Goal: Information Seeking & Learning: Learn about a topic

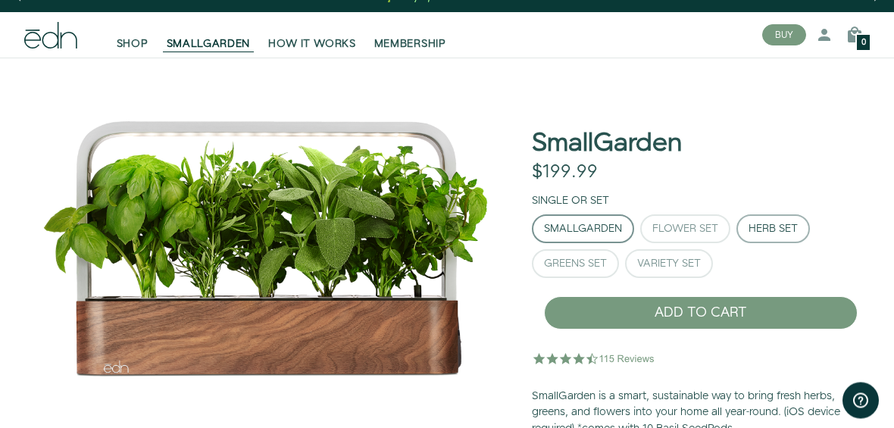
click at [774, 232] on div "Herb Set" at bounding box center [773, 229] width 49 height 11
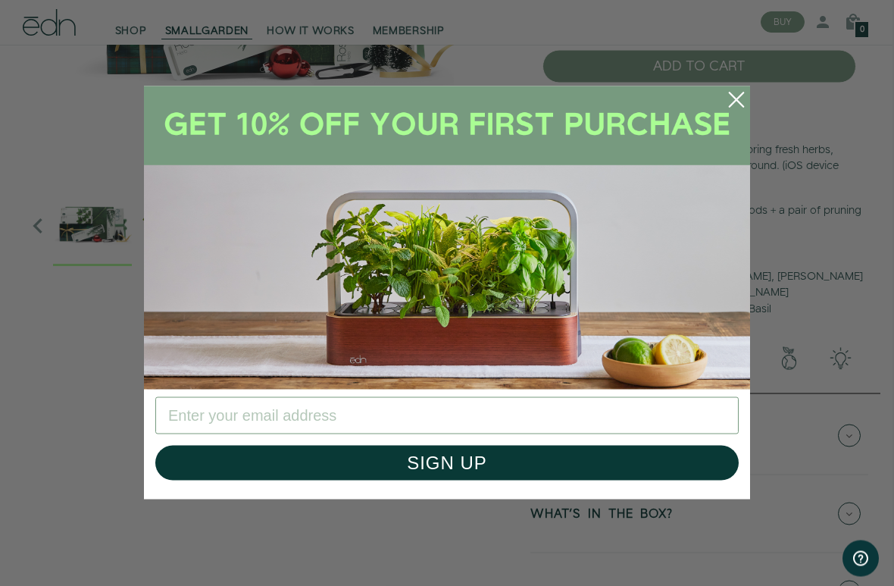
scroll to position [280, 2]
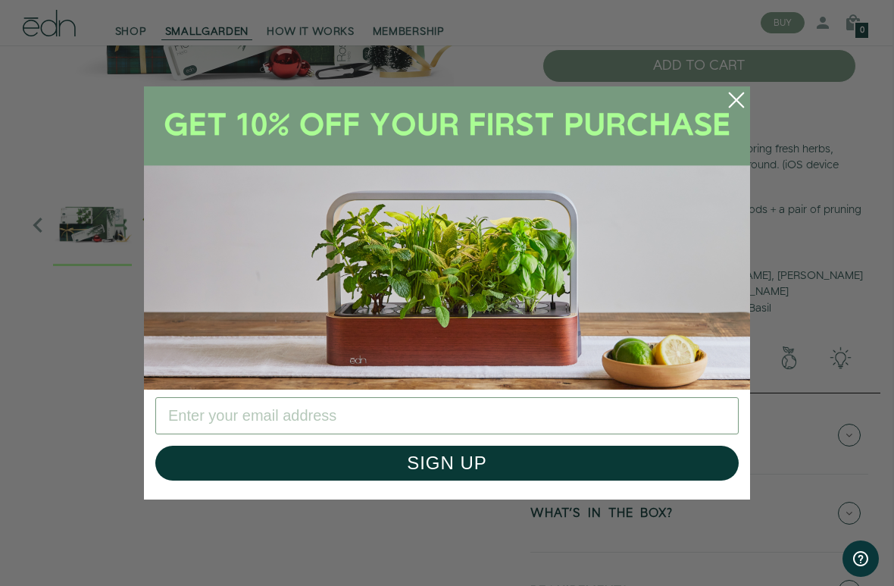
click at [734, 105] on circle "Close dialog" at bounding box center [736, 99] width 33 height 33
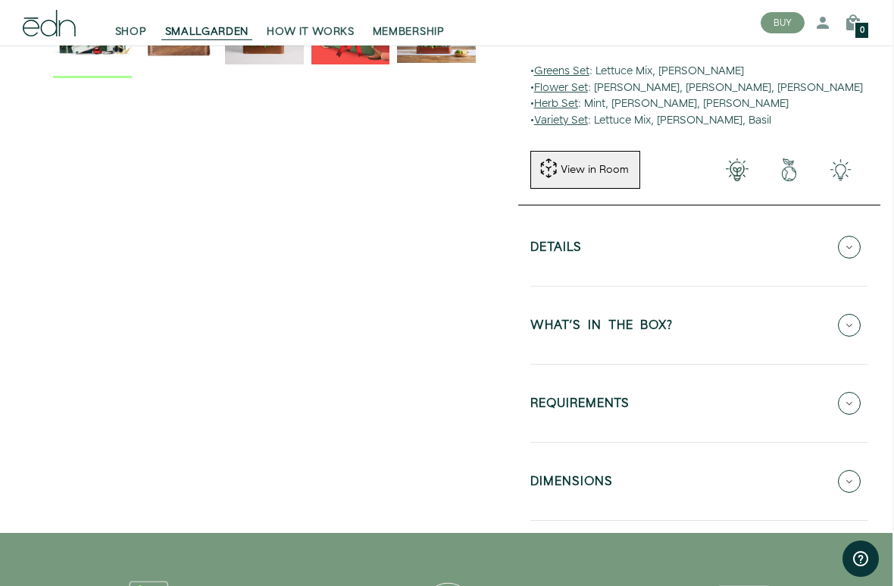
scroll to position [483, 2]
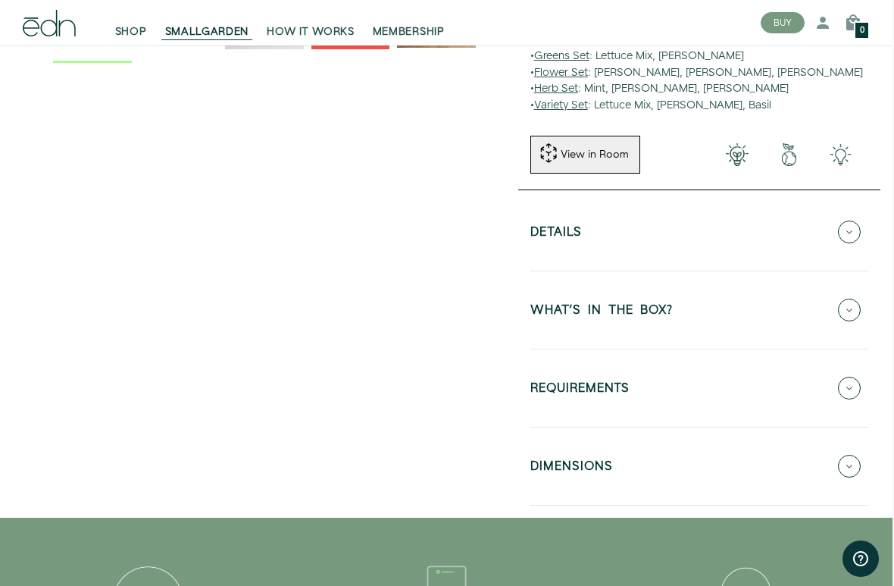
click at [737, 239] on button "Details" at bounding box center [699, 231] width 338 height 53
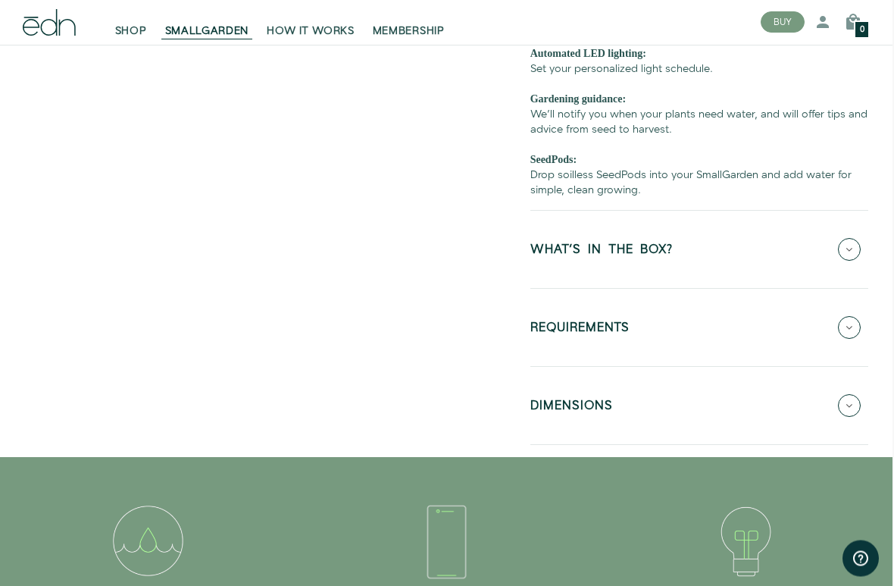
scroll to position [799, 2]
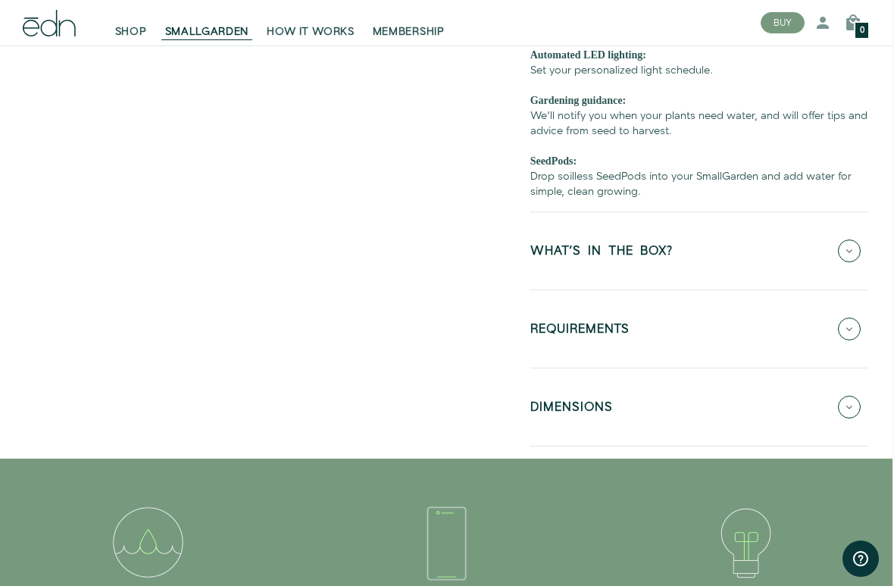
click at [737, 264] on button "WHAT'S IN THE BOX?" at bounding box center [699, 250] width 338 height 53
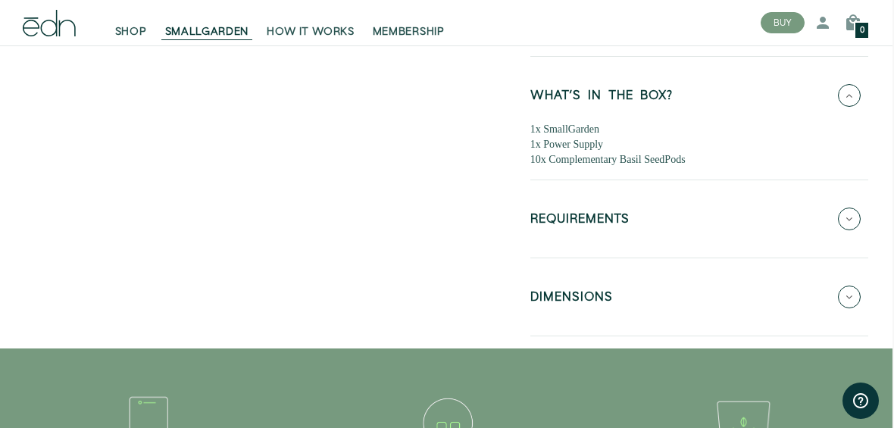
scroll to position [693, 2]
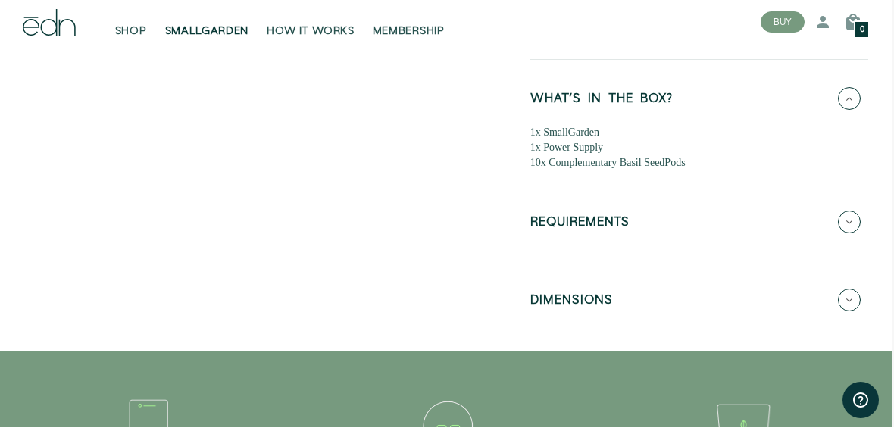
click at [780, 214] on button "REQUIREMENTS" at bounding box center [699, 222] width 338 height 53
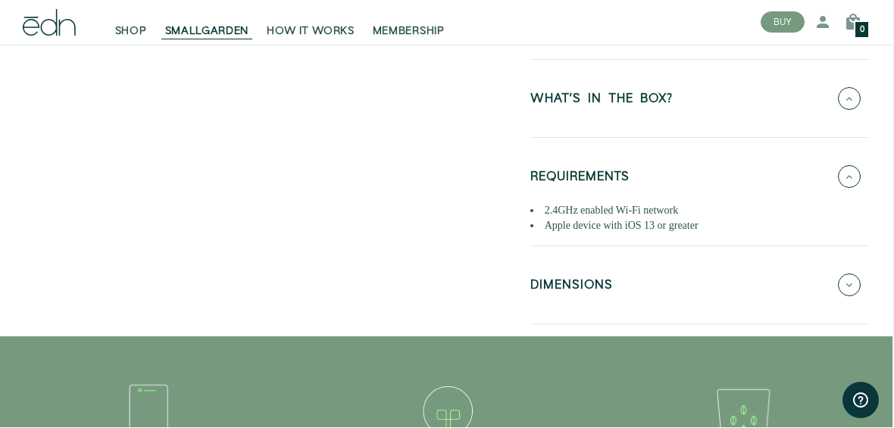
scroll to position [694, 2]
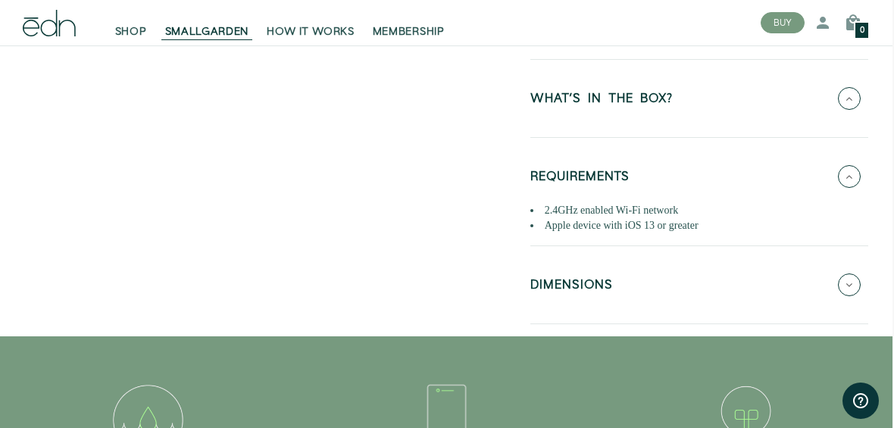
click at [693, 291] on button "DIMENSIONS" at bounding box center [699, 284] width 338 height 53
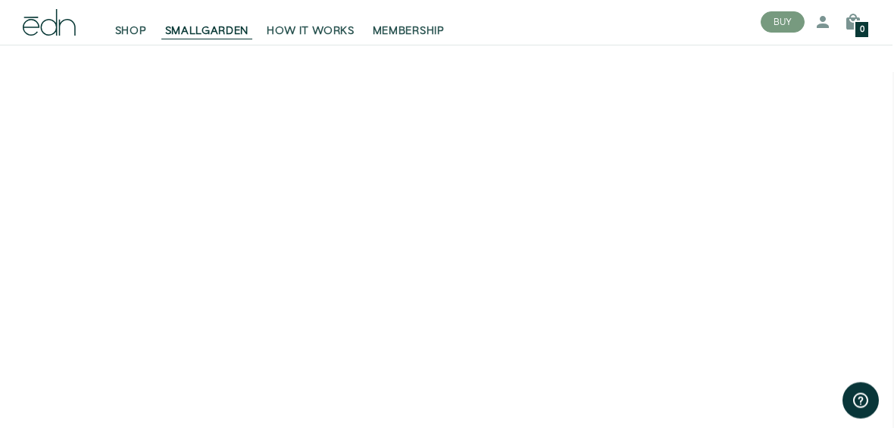
scroll to position [2650, 2]
click at [432, 35] on span "MEMBERSHIP" at bounding box center [409, 31] width 72 height 15
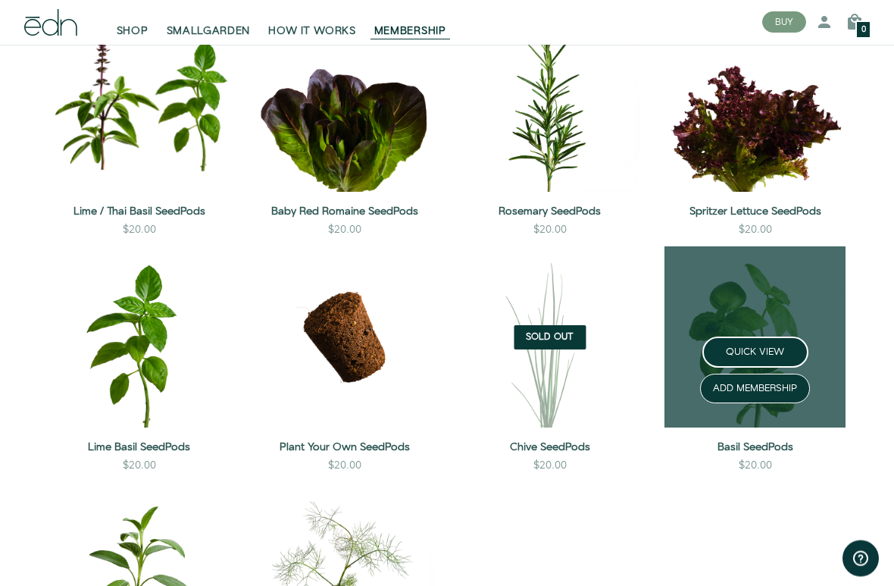
scroll to position [2035, 0]
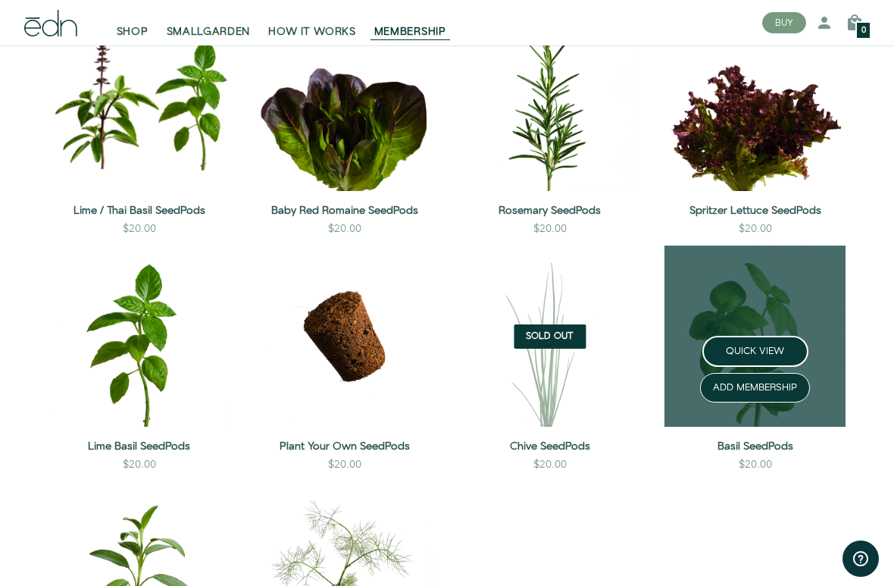
click at [718, 427] on div "$20.00" at bounding box center [755, 469] width 181 height 24
click at [668, 427] on div "$20.00" at bounding box center [755, 469] width 181 height 24
click at [682, 427] on div "$20.00" at bounding box center [755, 469] width 181 height 24
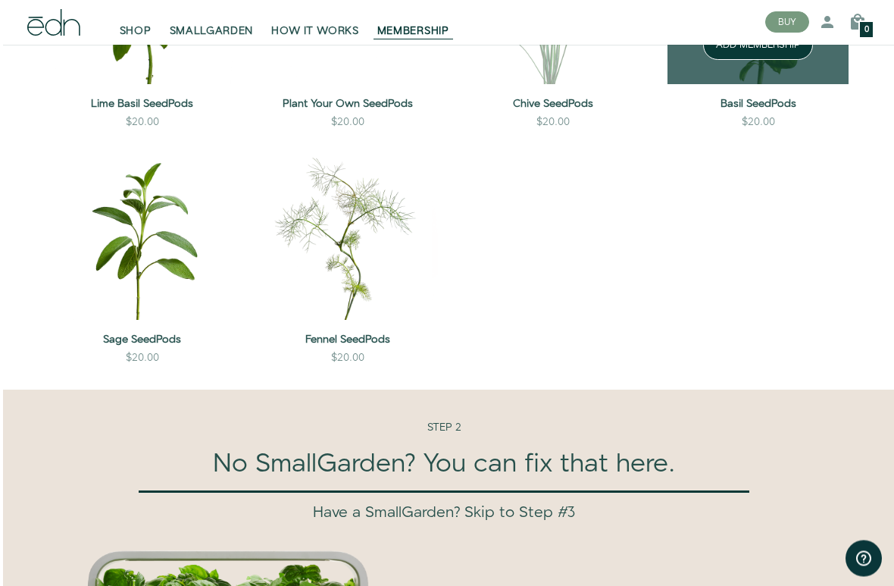
scroll to position [2382, 0]
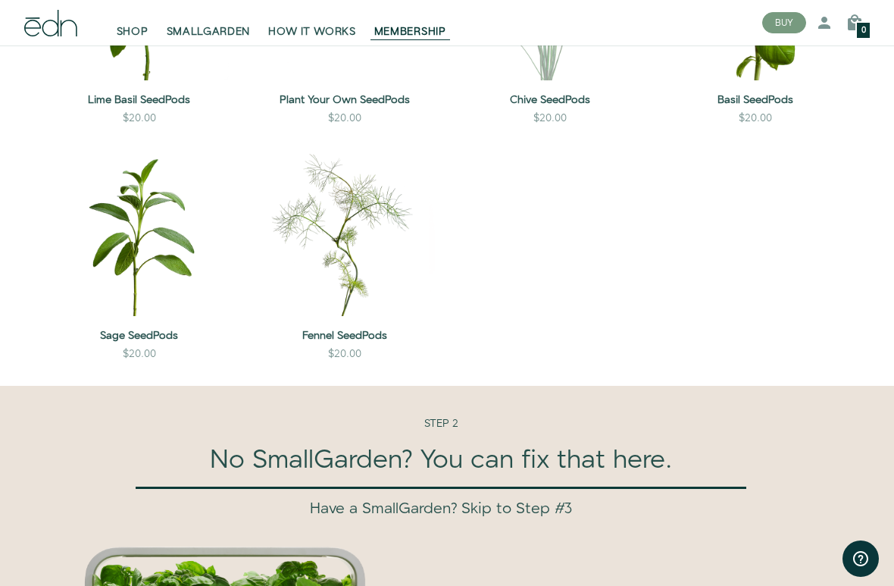
click at [707, 427] on div "STEP 2 No SmallGarden? You can fix that here. Have a SmallGarden? Skip to Step …" at bounding box center [441, 458] width 643 height 144
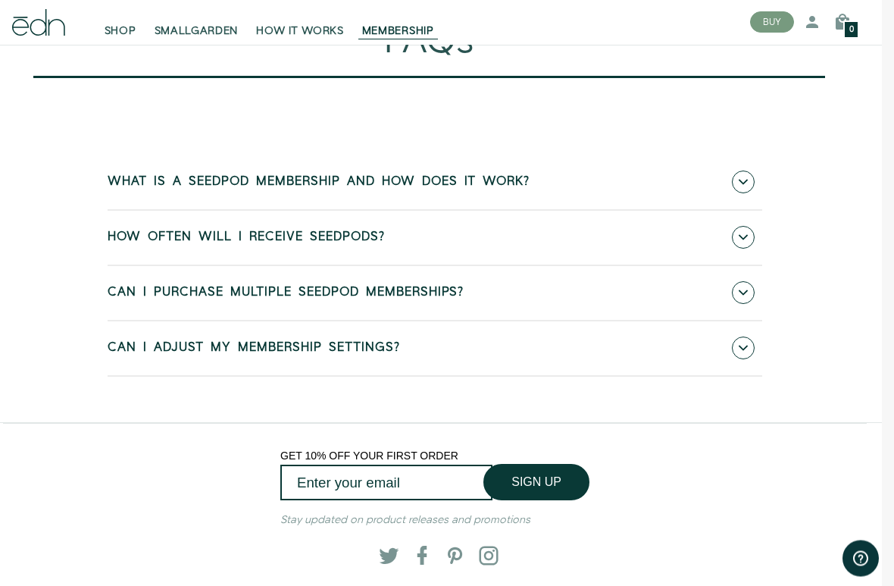
scroll to position [4434, 12]
click at [699, 187] on link "What is a SeedPod membership and how does it work?" at bounding box center [435, 182] width 655 height 54
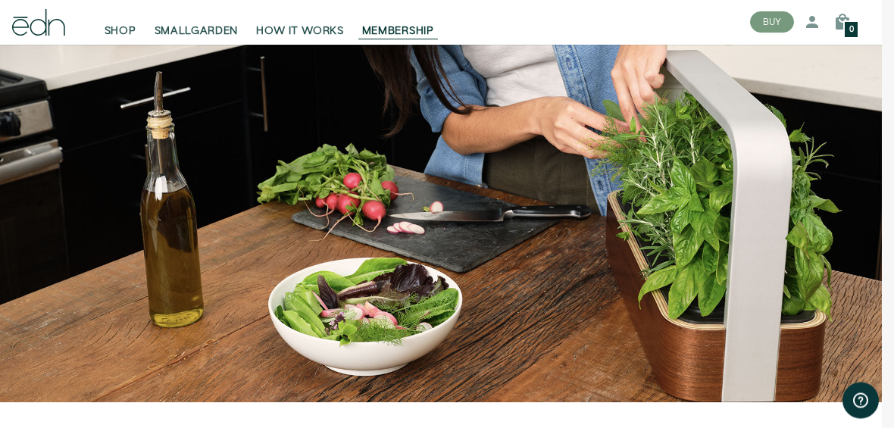
scroll to position [4022, 12]
